Goal: Task Accomplishment & Management: Complete application form

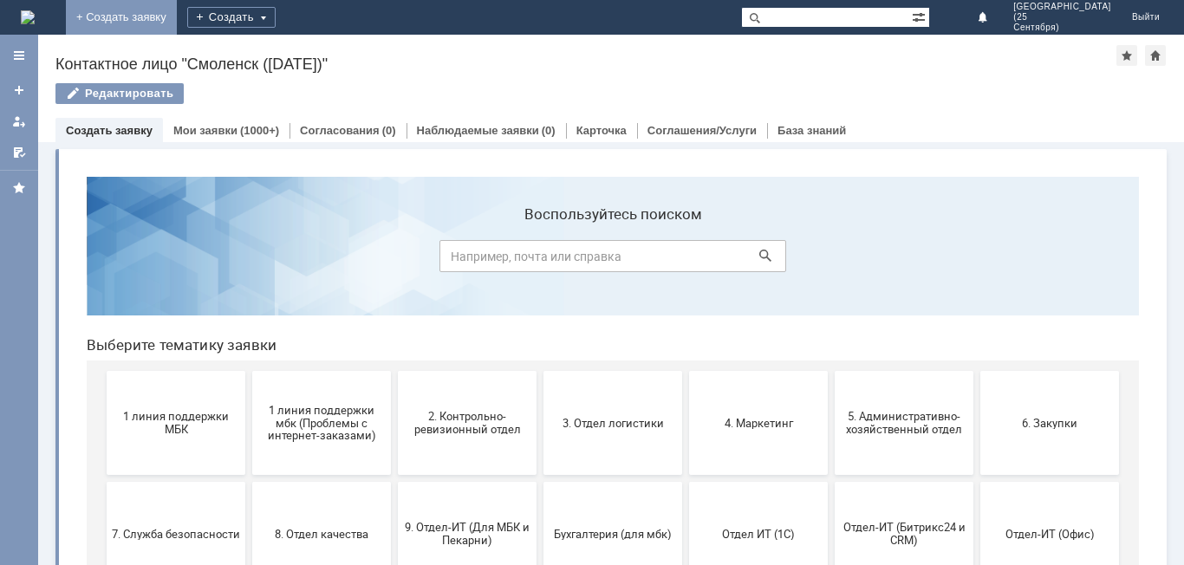
click at [177, 16] on link "+ Создать заявку" at bounding box center [121, 17] width 111 height 35
click at [276, 14] on div "Создать" at bounding box center [231, 17] width 88 height 21
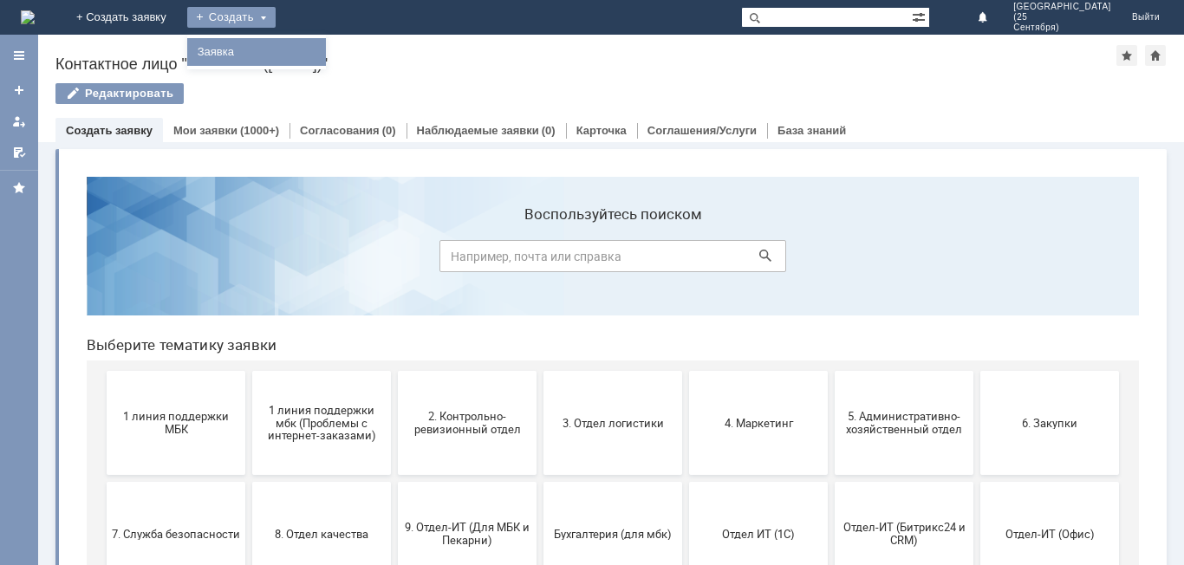
click at [322, 52] on link "Заявка" at bounding box center [257, 52] width 132 height 21
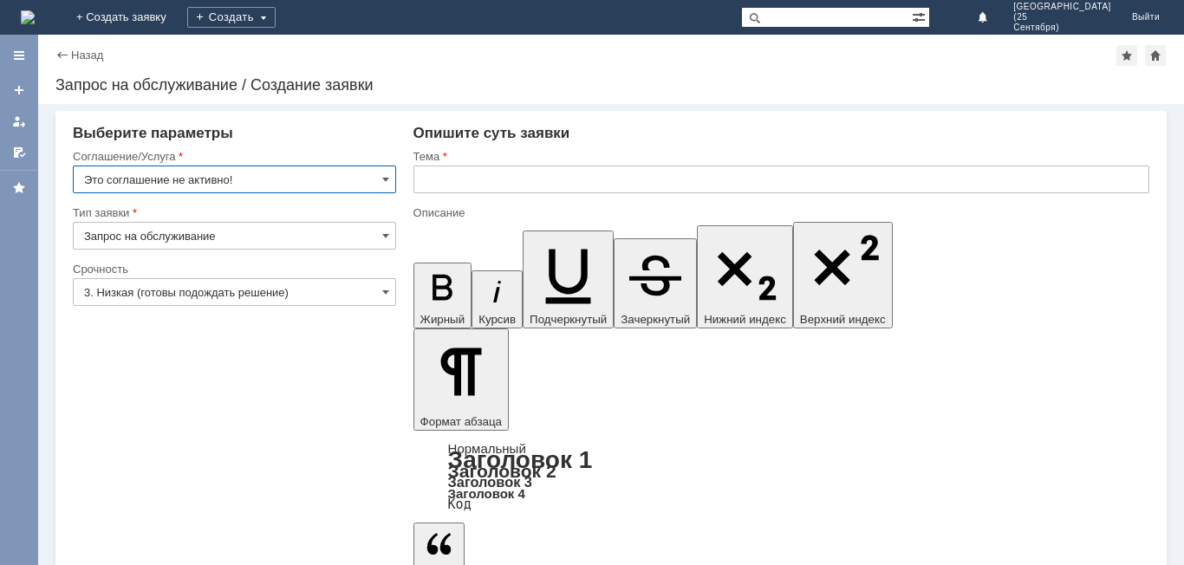
click at [340, 183] on input "Это соглашение не активно!" at bounding box center [234, 180] width 323 height 28
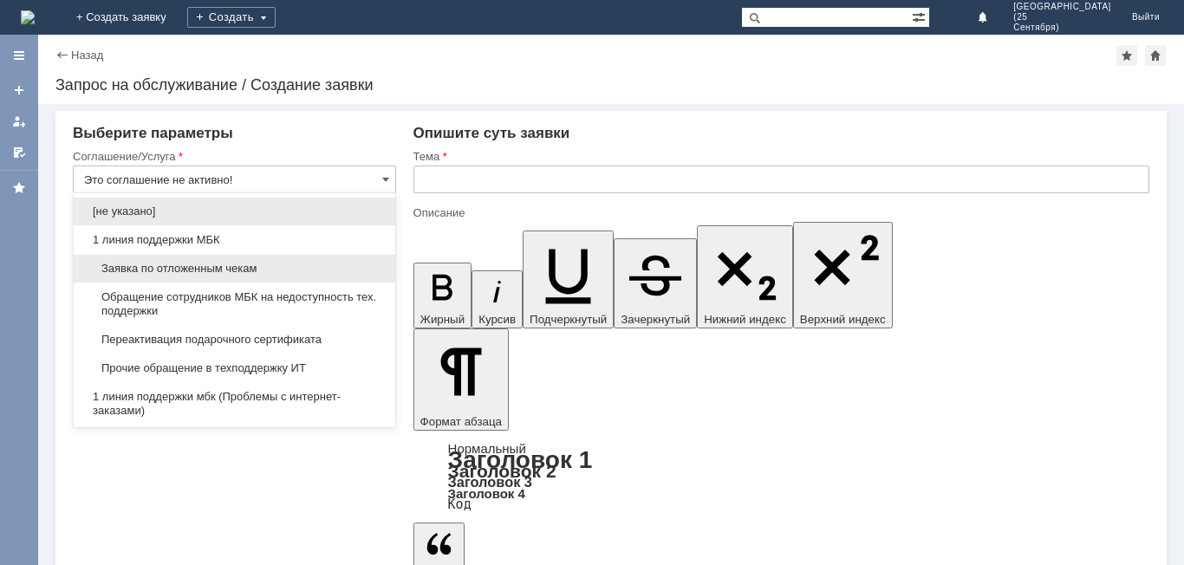
click at [312, 275] on span "Заявка по отложенным чекам" at bounding box center [234, 269] width 301 height 14
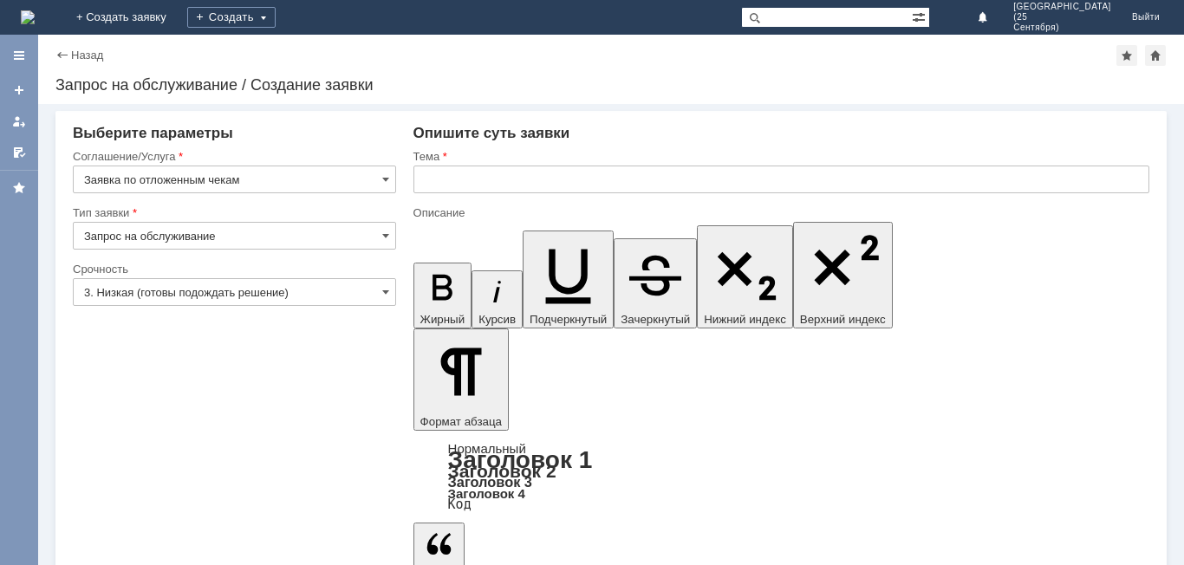
type input "Заявка по отложенным чекам"
click at [302, 228] on input "Запрос на обслуживание" at bounding box center [234, 236] width 323 height 28
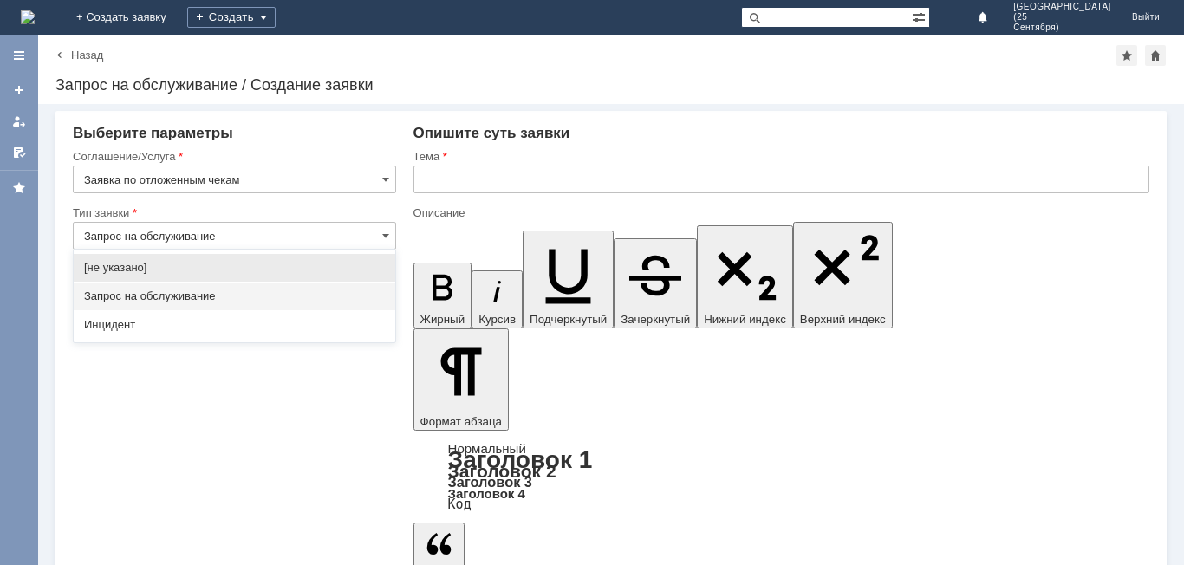
click at [267, 295] on span "Запрос на обслуживание" at bounding box center [234, 296] width 301 height 14
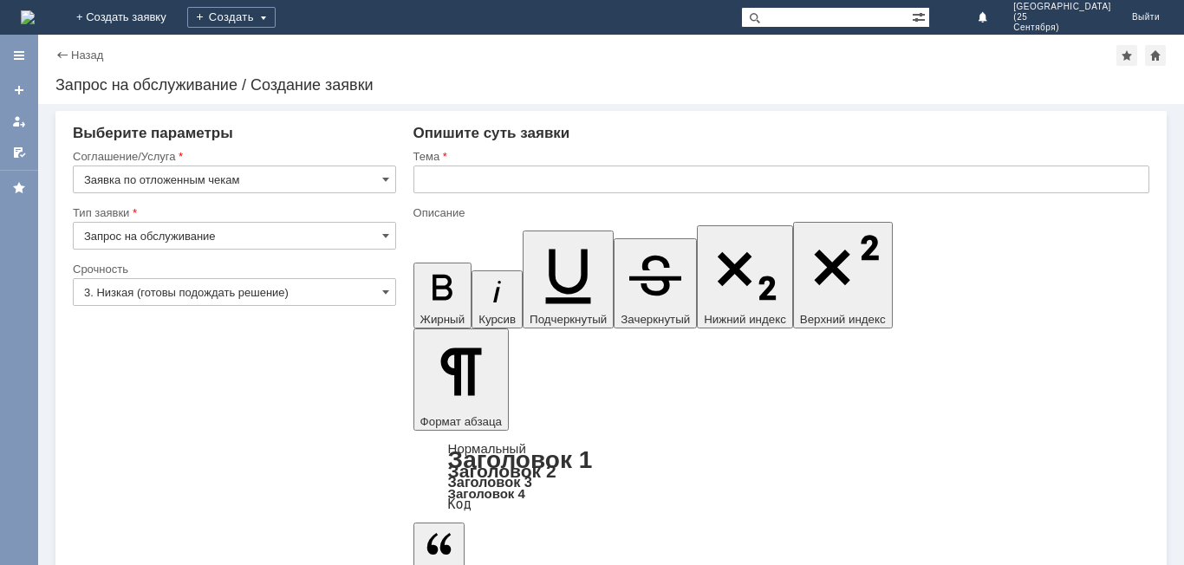
type input "Запрос на обслуживание"
click at [272, 289] on input "3. Низкая (готовы подождать решение)" at bounding box center [234, 292] width 323 height 28
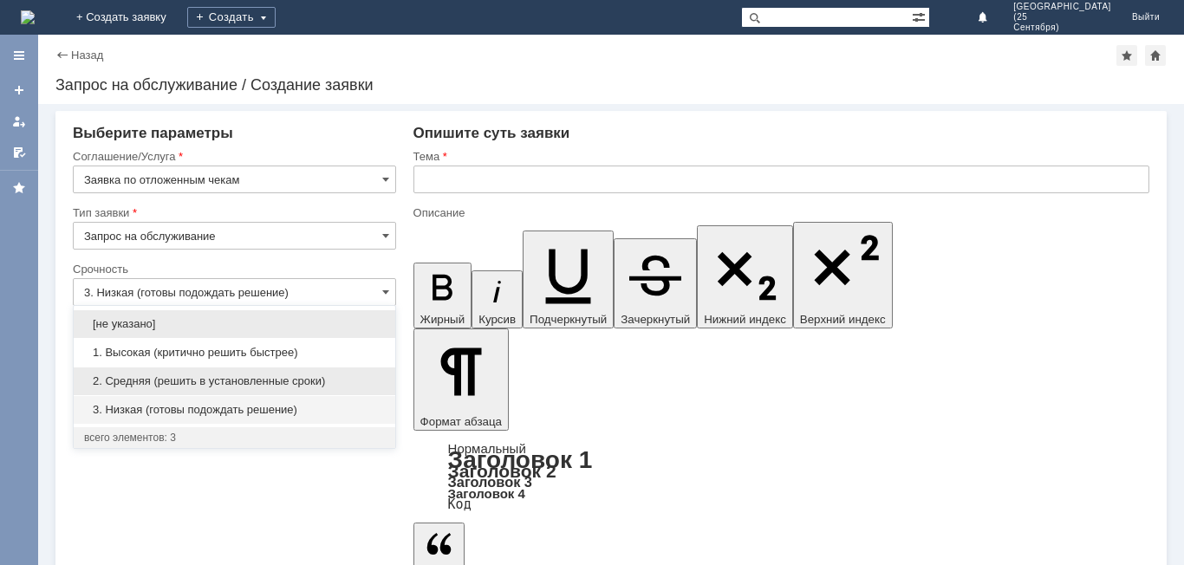
click at [243, 382] on span "2. Средняя (решить в установленные сроки)" at bounding box center [234, 381] width 301 height 14
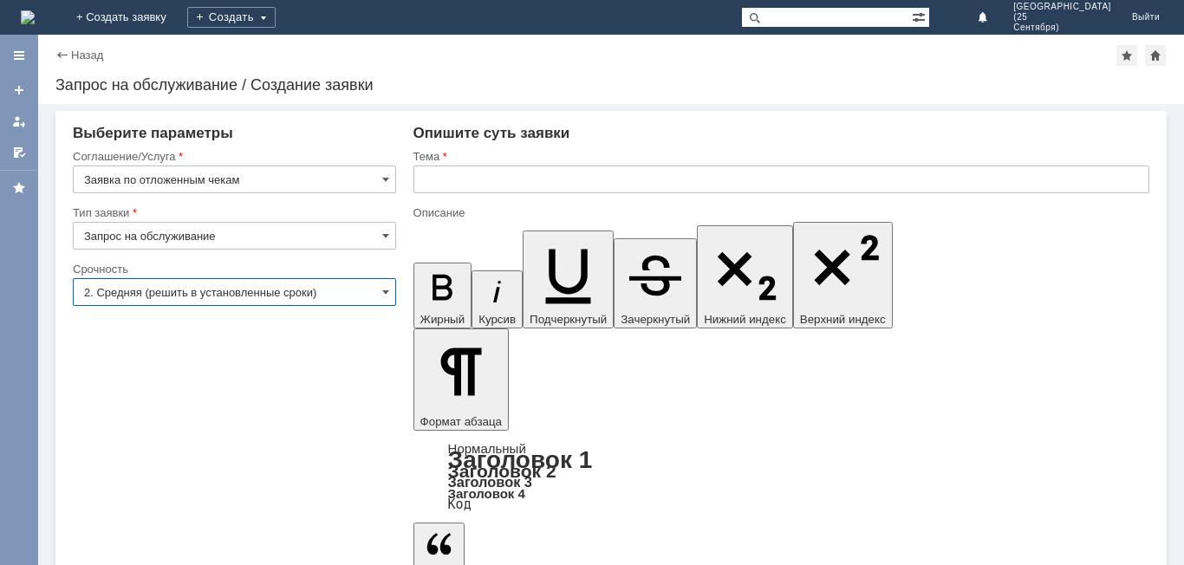
type input "2. Средняя (решить в установленные сроки)"
drag, startPoint x: 470, startPoint y: 181, endPoint x: 479, endPoint y: 187, distance: 11.3
click at [478, 186] on input "text" at bounding box center [781, 180] width 736 height 28
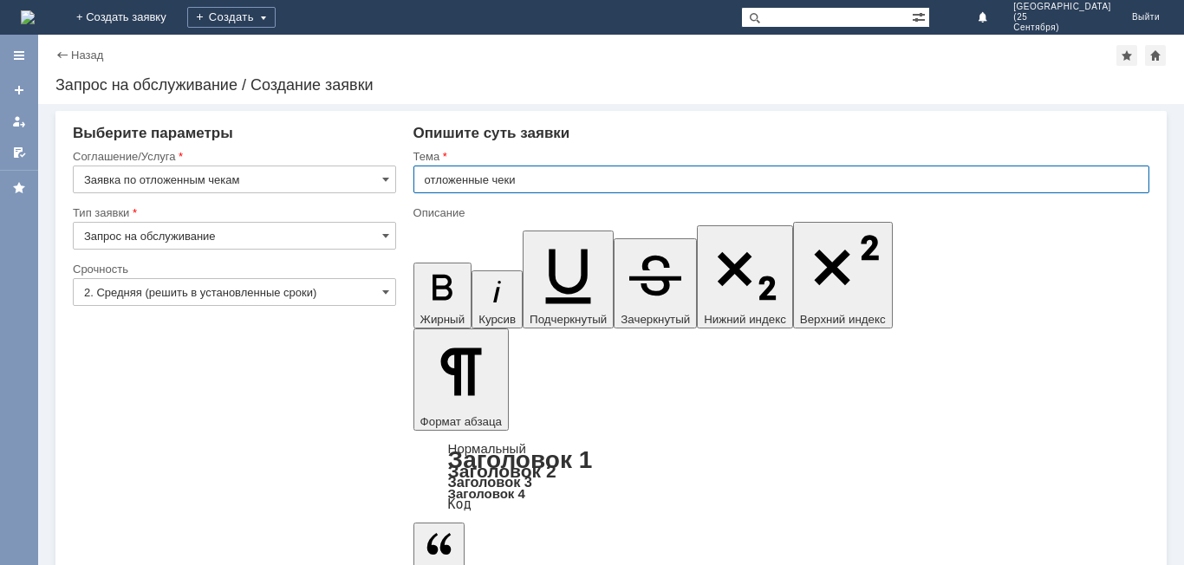
type input "отложенные чеки"
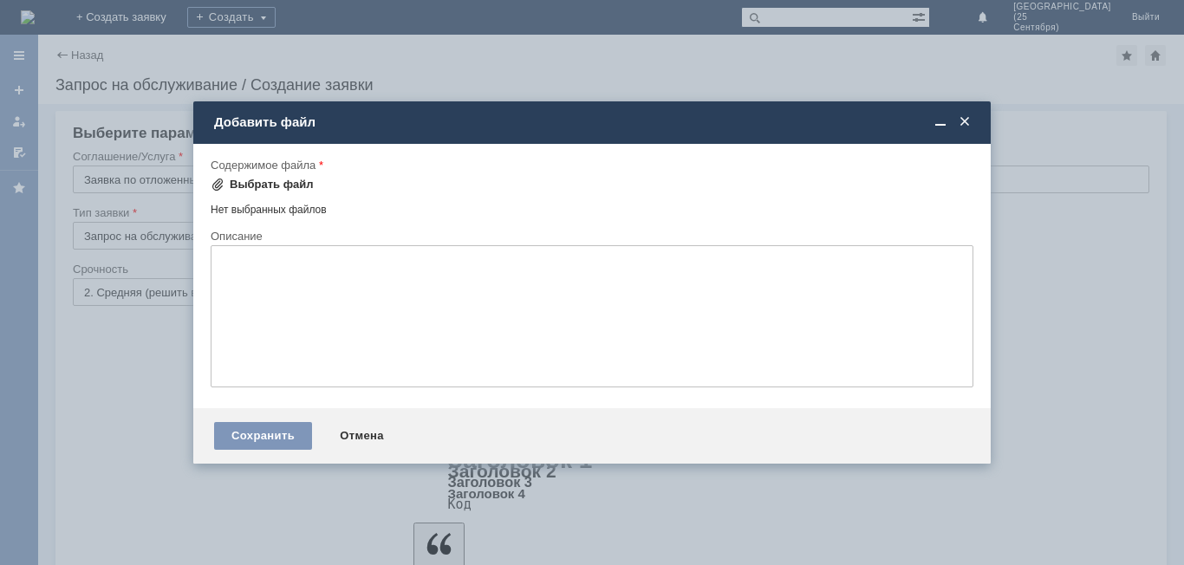
click at [279, 186] on div "Выбрать файл" at bounding box center [272, 185] width 84 height 14
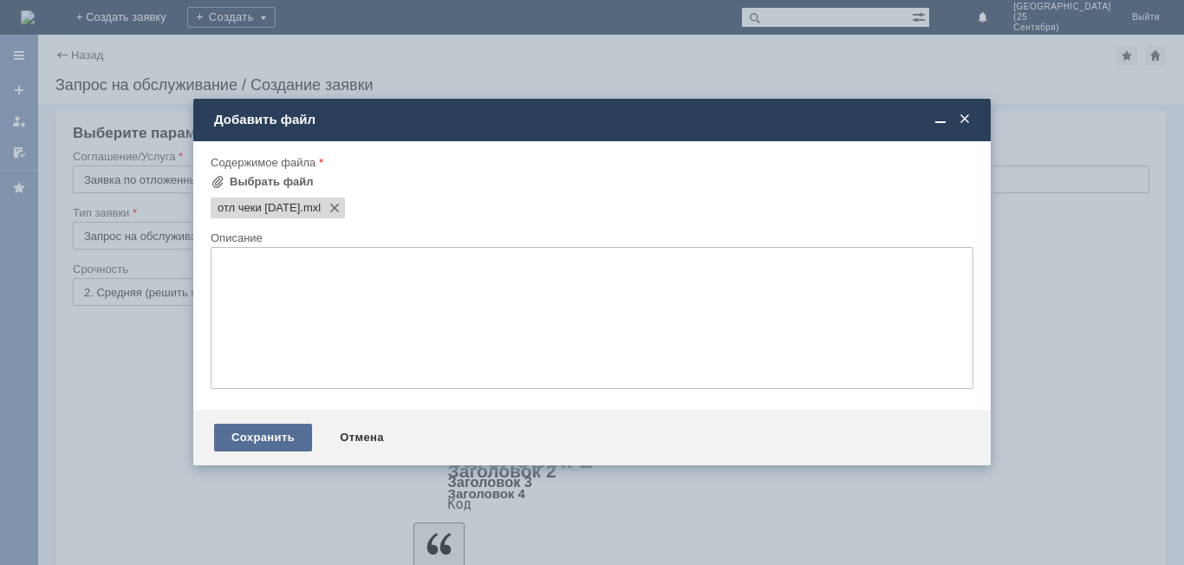
click at [243, 435] on div "Сохранить" at bounding box center [263, 438] width 98 height 28
